Goal: Task Accomplishment & Management: Use online tool/utility

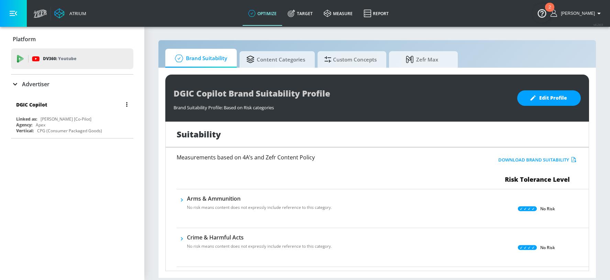
click at [90, 114] on div "DGIC Copilot Linked as: [PERSON_NAME] [Co-Pilot] Agency: Apex Vertical: CPG (Co…" at bounding box center [72, 115] width 122 height 39
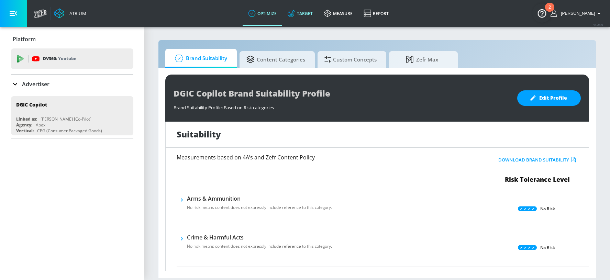
click at [318, 13] on link "Target" at bounding box center [300, 13] width 36 height 25
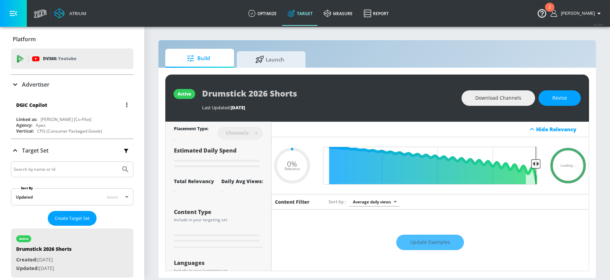
scroll to position [14, 0]
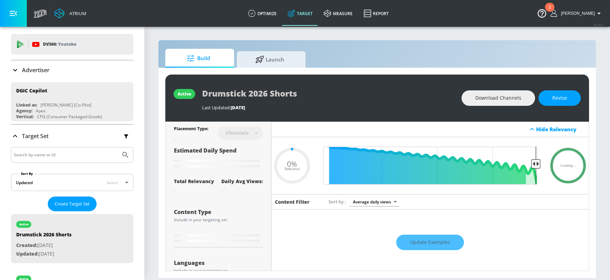
type input "0.38"
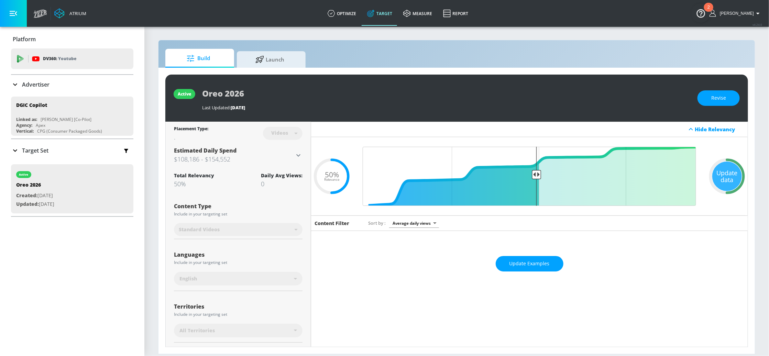
click at [35, 153] on p "Target Set" at bounding box center [35, 151] width 26 height 8
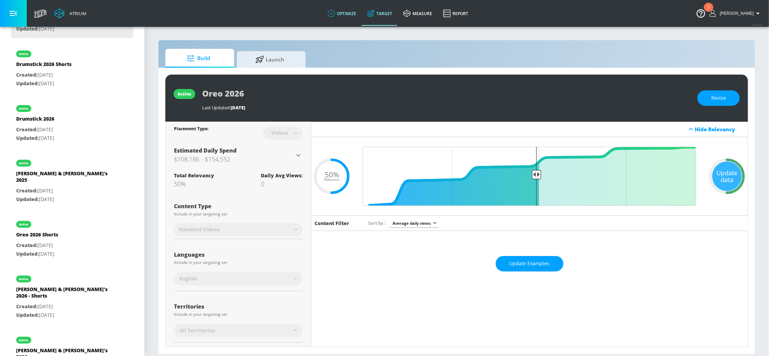
click at [355, 18] on link "optimize" at bounding box center [342, 13] width 40 height 25
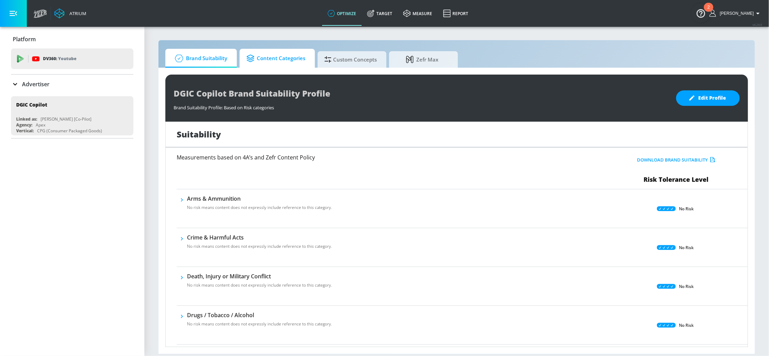
click at [280, 57] on span "Content Categories" at bounding box center [276, 58] width 59 height 17
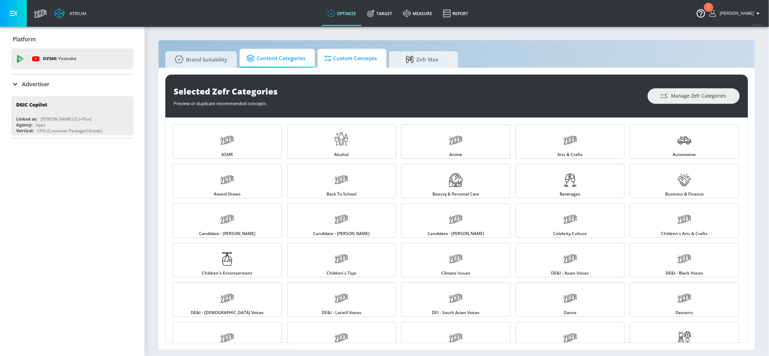
click at [325, 63] on span "Custom Concepts" at bounding box center [351, 58] width 52 height 17
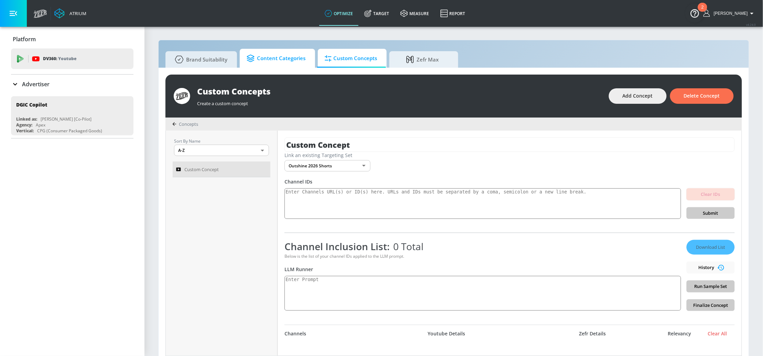
click at [270, 59] on span "Content Categories" at bounding box center [276, 58] width 59 height 17
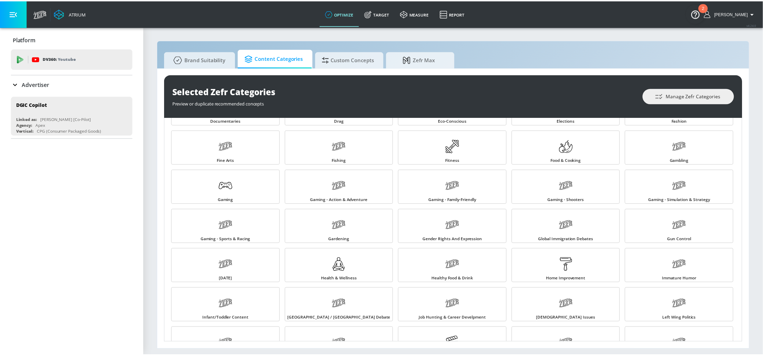
scroll to position [141, 0]
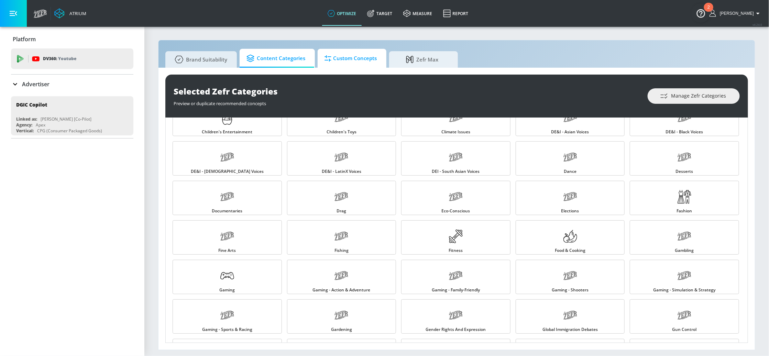
click at [347, 53] on span "Custom Concepts" at bounding box center [351, 58] width 52 height 17
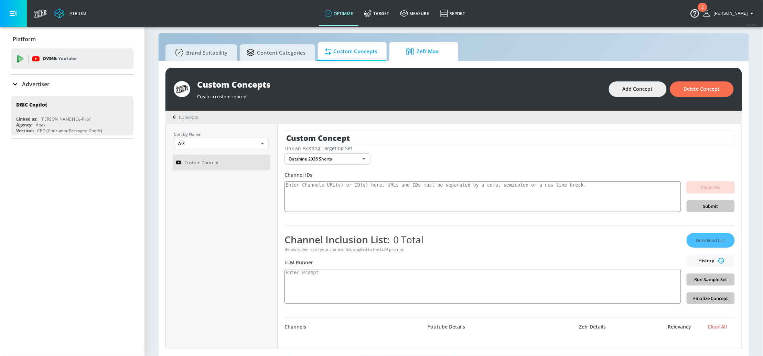
click at [420, 58] on span "Zefr Max" at bounding box center [422, 51] width 52 height 17
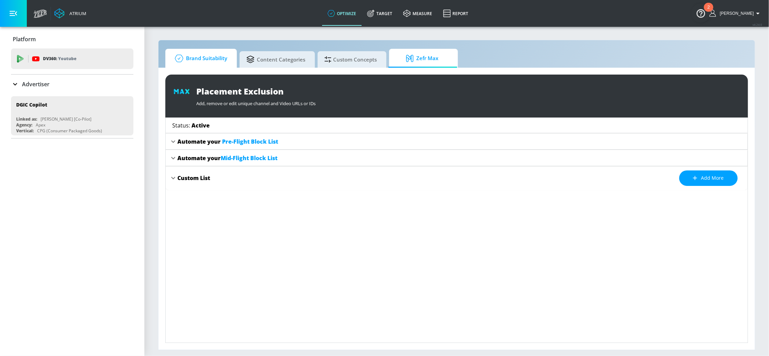
click at [196, 55] on span "Brand Suitability" at bounding box center [199, 58] width 55 height 17
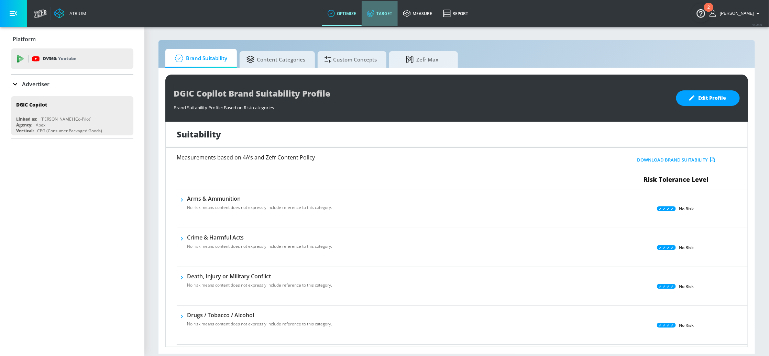
click at [392, 16] on link "Target" at bounding box center [380, 13] width 36 height 25
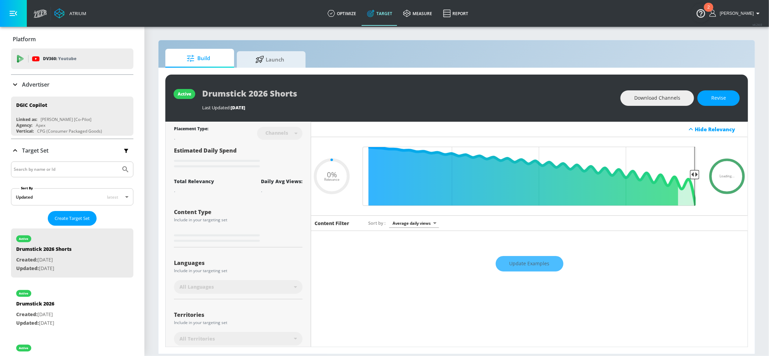
type input "0.05"
click at [424, 10] on link "measure" at bounding box center [418, 13] width 40 height 25
